Goal: Information Seeking & Learning: Learn about a topic

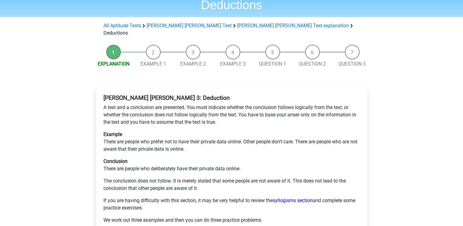
scroll to position [41, 0]
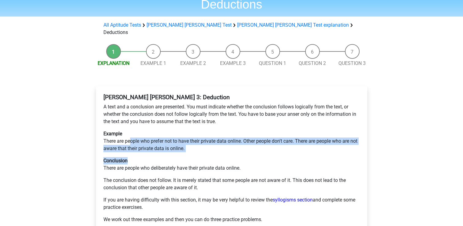
drag, startPoint x: 131, startPoint y: 119, endPoint x: 165, endPoint y: 133, distance: 36.9
click at [165, 133] on div "Watson Glaser 3: Deduction A text and a conclusion are presented. You must indi…" at bounding box center [231, 160] width 261 height 139
drag, startPoint x: 165, startPoint y: 133, endPoint x: 139, endPoint y: 128, distance: 26.1
click at [139, 130] on p "Example There are people who prefer not to have their private data online. Othe…" at bounding box center [231, 141] width 256 height 22
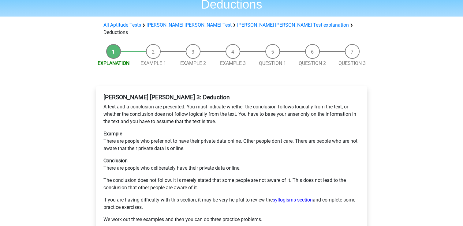
click at [112, 130] on p "Example There are people who prefer not to have their private data online. Othe…" at bounding box center [231, 141] width 256 height 22
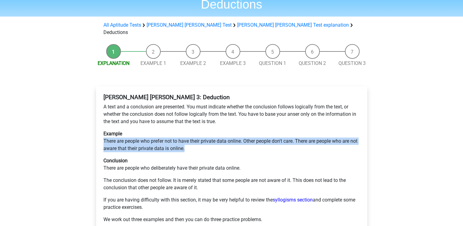
drag, startPoint x: 103, startPoint y: 117, endPoint x: 205, endPoint y: 128, distance: 102.4
click at [205, 128] on div "Watson Glaser 3: Deduction A text and a conclusion are presented. You must indi…" at bounding box center [231, 160] width 261 height 139
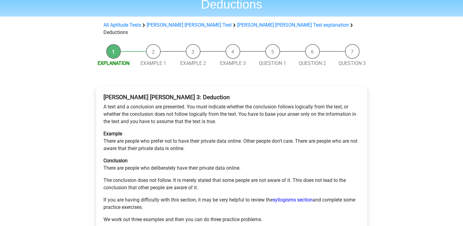
click at [160, 176] on p "The conclusion does not follow. It is merely stated that some people are not aw…" at bounding box center [231, 183] width 256 height 15
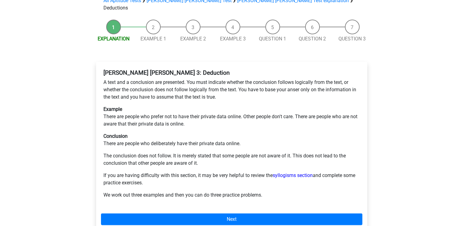
scroll to position [75, 0]
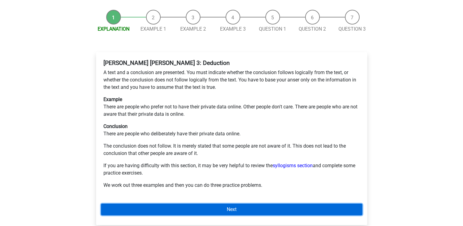
click at [192, 203] on link "Next" at bounding box center [231, 209] width 261 height 12
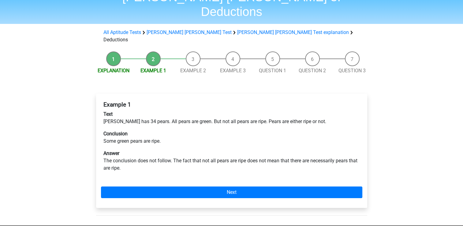
scroll to position [33, 0]
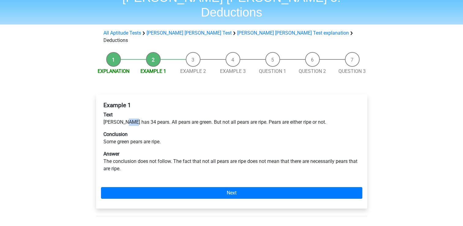
drag, startPoint x: 129, startPoint y: 102, endPoint x: 123, endPoint y: 100, distance: 6.3
click at [123, 111] on p "Text Peter has 34 pears. All pears are green. But not all pears are ripe. Pears…" at bounding box center [231, 118] width 256 height 15
click at [156, 111] on p "Text Peter has 34 pears. All pears are green. But not all pears are ripe. Pears…" at bounding box center [231, 118] width 256 height 15
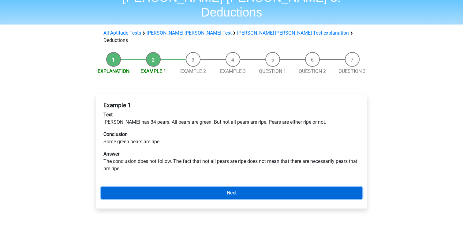
click at [185, 187] on link "Next" at bounding box center [231, 193] width 261 height 12
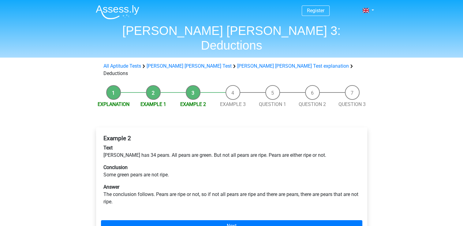
click at [108, 135] on b "Example 2" at bounding box center [117, 138] width 28 height 7
click at [116, 144] on p "Text [PERSON_NAME] has 34 pears. All pears are green. But not all pears are rip…" at bounding box center [231, 151] width 256 height 15
drag, startPoint x: 116, startPoint y: 135, endPoint x: 122, endPoint y: 151, distance: 17.3
click at [122, 164] on p "Conclusion Some green pears are not ripe." at bounding box center [231, 171] width 256 height 15
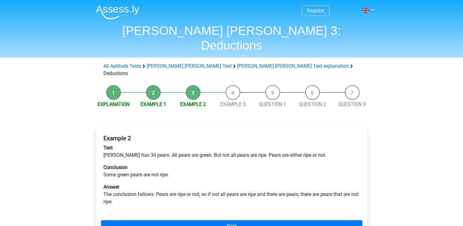
click at [273, 85] on li "Question 1" at bounding box center [273, 96] width 40 height 23
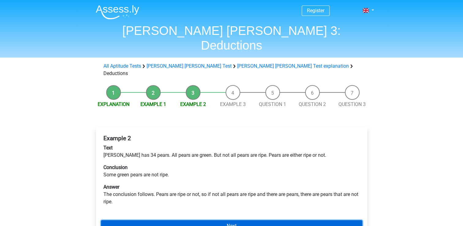
click at [186, 220] on link "Next" at bounding box center [231, 226] width 261 height 12
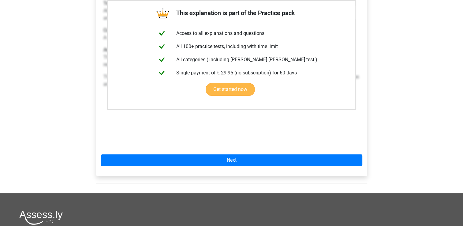
scroll to position [145, 0]
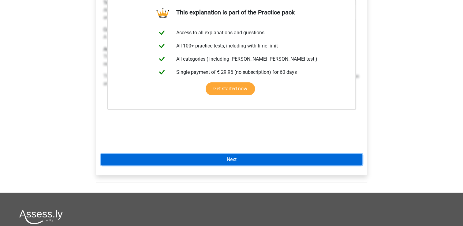
click at [229, 153] on link "Next" at bounding box center [231, 159] width 261 height 12
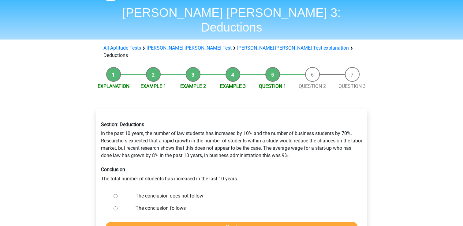
scroll to position [18, 0]
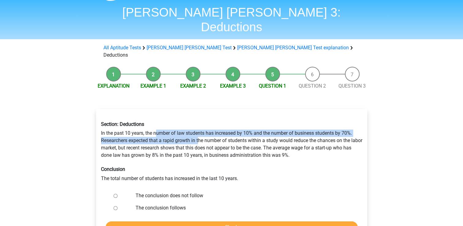
drag, startPoint x: 156, startPoint y: 108, endPoint x: 199, endPoint y: 119, distance: 44.7
click at [199, 119] on div "Section: Deductions In the past 10 years, the number of law students has increa…" at bounding box center [231, 151] width 270 height 70
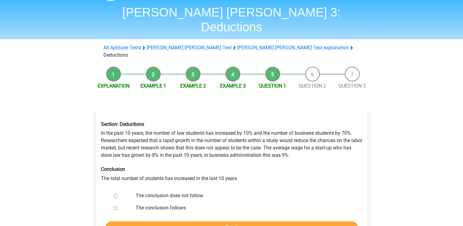
click at [185, 124] on div "Section: Deductions In the past 10 years, the number of law students has increa…" at bounding box center [231, 151] width 270 height 70
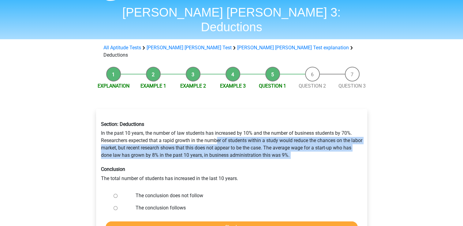
drag, startPoint x: 218, startPoint y: 117, endPoint x: 321, endPoint y: 144, distance: 106.8
click at [321, 144] on div "Section: Deductions In the past 10 years, the number of law students has increa…" at bounding box center [231, 151] width 270 height 70
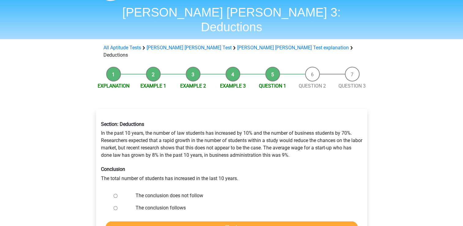
click at [149, 116] on div "Section: Deductions In the past 10 years, the number of law students has increa…" at bounding box center [231, 151] width 270 height 70
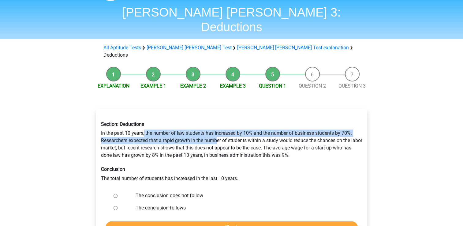
drag, startPoint x: 144, startPoint y: 106, endPoint x: 217, endPoint y: 121, distance: 73.9
click at [217, 121] on div "Section: Deductions In the past 10 years, the number of law students has increa…" at bounding box center [231, 151] width 270 height 70
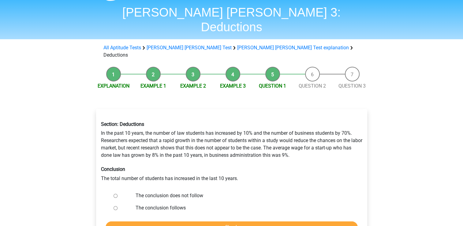
click at [229, 125] on div "Section: Deductions In the past 10 years, the number of law students has increa…" at bounding box center [231, 151] width 270 height 70
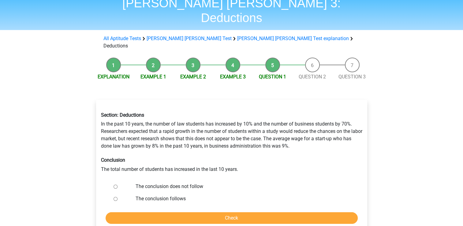
scroll to position [29, 0]
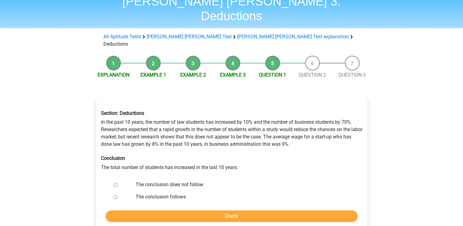
click at [115, 183] on input "The conclusion does not follow" at bounding box center [115, 185] width 4 height 4
radio input "true"
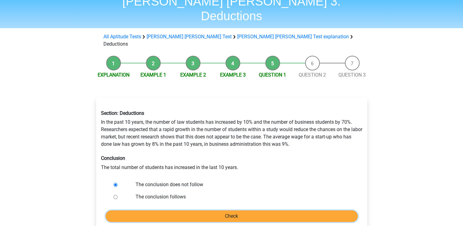
click at [131, 210] on input "Check" at bounding box center [231, 216] width 252 height 12
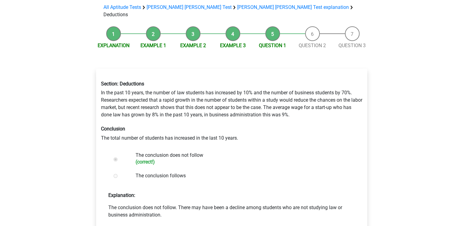
scroll to position [61, 0]
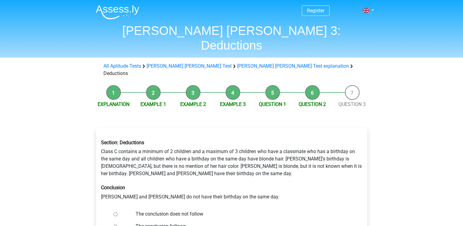
click at [102, 135] on div "Section: Deductions Class C contains a minimum of 2 children and a maximum of 3…" at bounding box center [231, 170] width 270 height 70
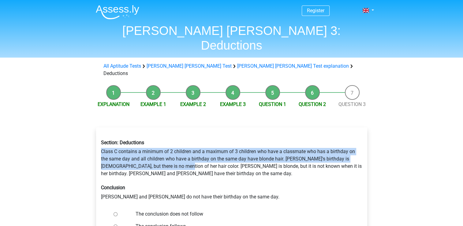
drag, startPoint x: 102, startPoint y: 129, endPoint x: 166, endPoint y: 141, distance: 65.7
click at [166, 141] on div "Section: Deductions Class C contains a minimum of 2 children and a maximum of 3…" at bounding box center [231, 170] width 270 height 70
drag, startPoint x: 166, startPoint y: 141, endPoint x: 143, endPoint y: 143, distance: 22.7
click at [143, 143] on div "Section: Deductions Class C contains a minimum of 2 children and a maximum of 3…" at bounding box center [231, 170] width 270 height 70
click at [135, 135] on div "Section: Deductions Class C contains a minimum of 2 children and a maximum of 3…" at bounding box center [231, 170] width 270 height 70
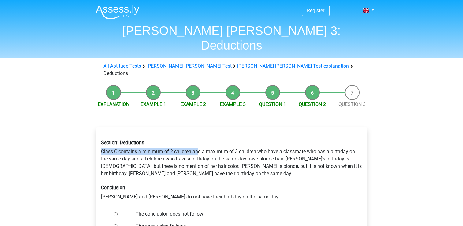
drag, startPoint x: 100, startPoint y: 128, endPoint x: 198, endPoint y: 127, distance: 97.2
click at [198, 135] on div "Section: Deductions Class C contains a minimum of 2 children and a maximum of 3…" at bounding box center [231, 170] width 270 height 70
click at [137, 136] on div "Section: Deductions Class C contains a minimum of 2 children and a maximum of 3…" at bounding box center [231, 170] width 270 height 70
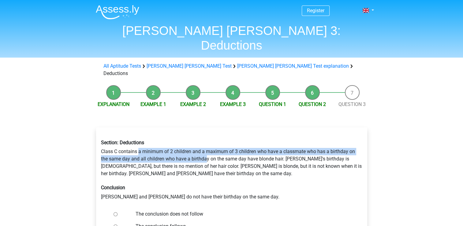
drag, startPoint x: 139, startPoint y: 129, endPoint x: 207, endPoint y: 139, distance: 68.3
click at [207, 139] on div "Section: Deductions Class C contains a minimum of 2 children and a maximum of 3…" at bounding box center [231, 170] width 270 height 70
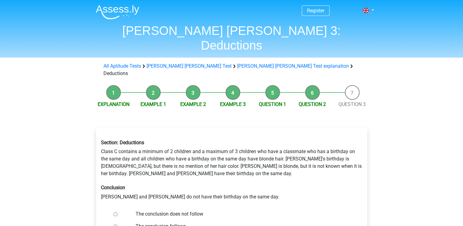
click at [239, 138] on div "Section: Deductions Class C contains a minimum of 2 children and a maximum of 3…" at bounding box center [231, 170] width 270 height 70
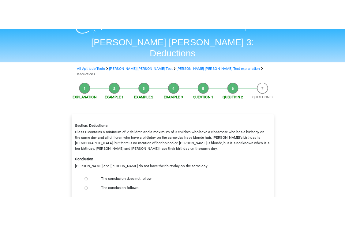
scroll to position [13, 0]
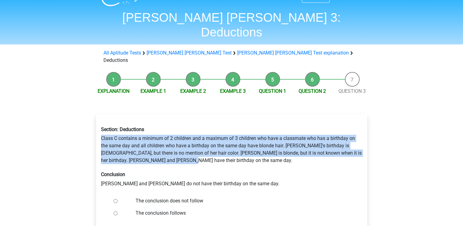
drag, startPoint x: 159, startPoint y: 139, endPoint x: 99, endPoint y: 116, distance: 64.2
click at [99, 121] on div "Section: Deductions Class C contains a minimum of 2 children and a maximum of 3…" at bounding box center [231, 156] width 270 height 70
copy div "Class C contains a minimum of 2 children and a maximum of 3 children who have a…"
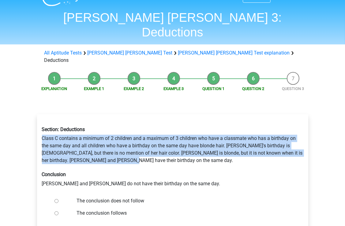
click at [205, 130] on div "Section: Deductions Class C contains a minimum of 2 children and a maximum of 3…" at bounding box center [172, 156] width 270 height 70
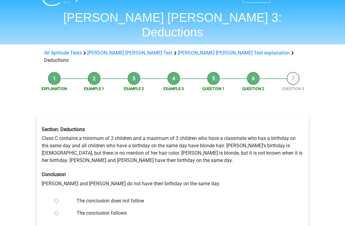
click at [54, 199] on input "The conclusion does not follow" at bounding box center [56, 201] width 4 height 4
radio input "true"
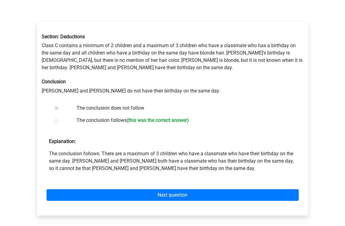
scroll to position [105, 0]
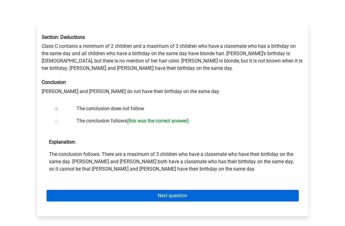
drag, startPoint x: 106, startPoint y: 179, endPoint x: 109, endPoint y: 176, distance: 4.8
click at [109, 177] on div "Next question" at bounding box center [172, 194] width 261 height 34
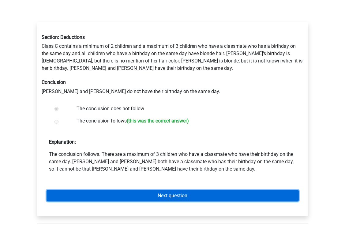
click at [109, 190] on link "Next question" at bounding box center [172, 196] width 252 height 12
